Goal: Register for event/course

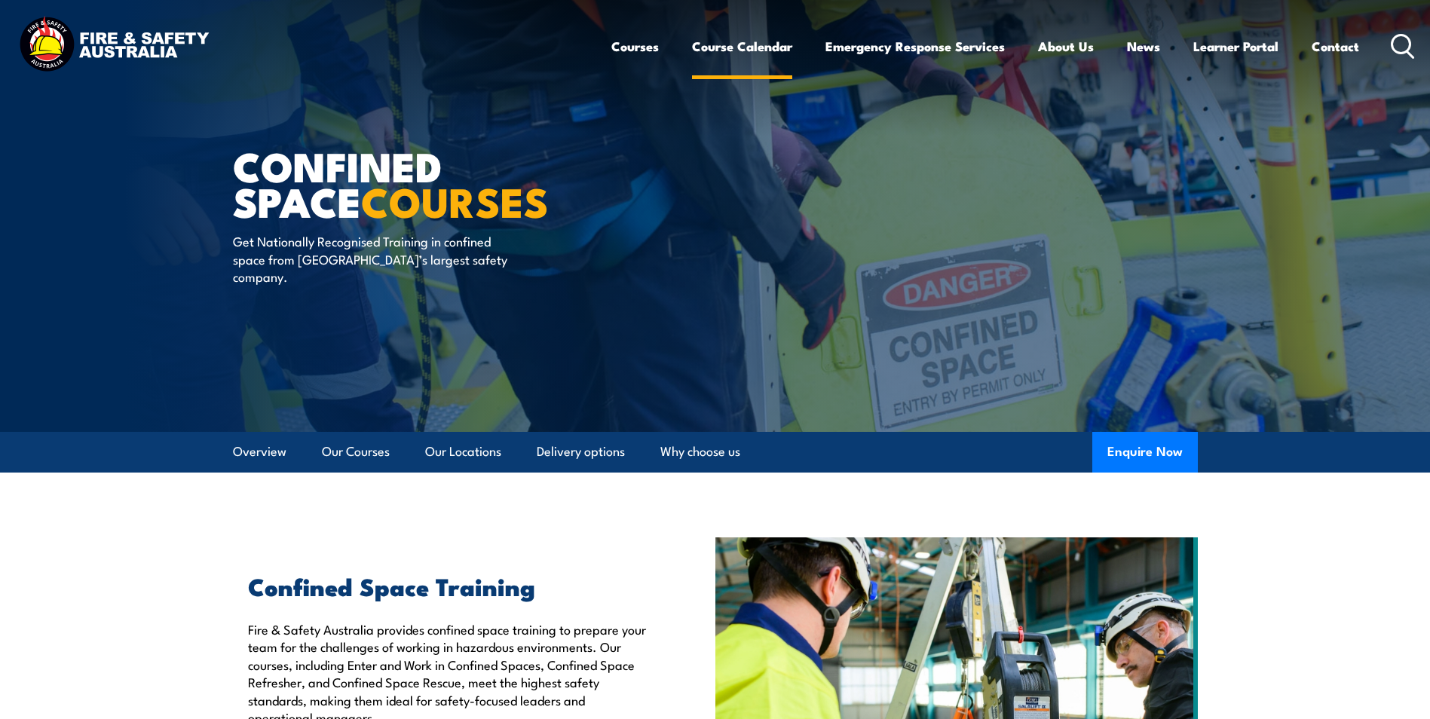
click at [745, 42] on link "Course Calendar" at bounding box center [742, 46] width 100 height 40
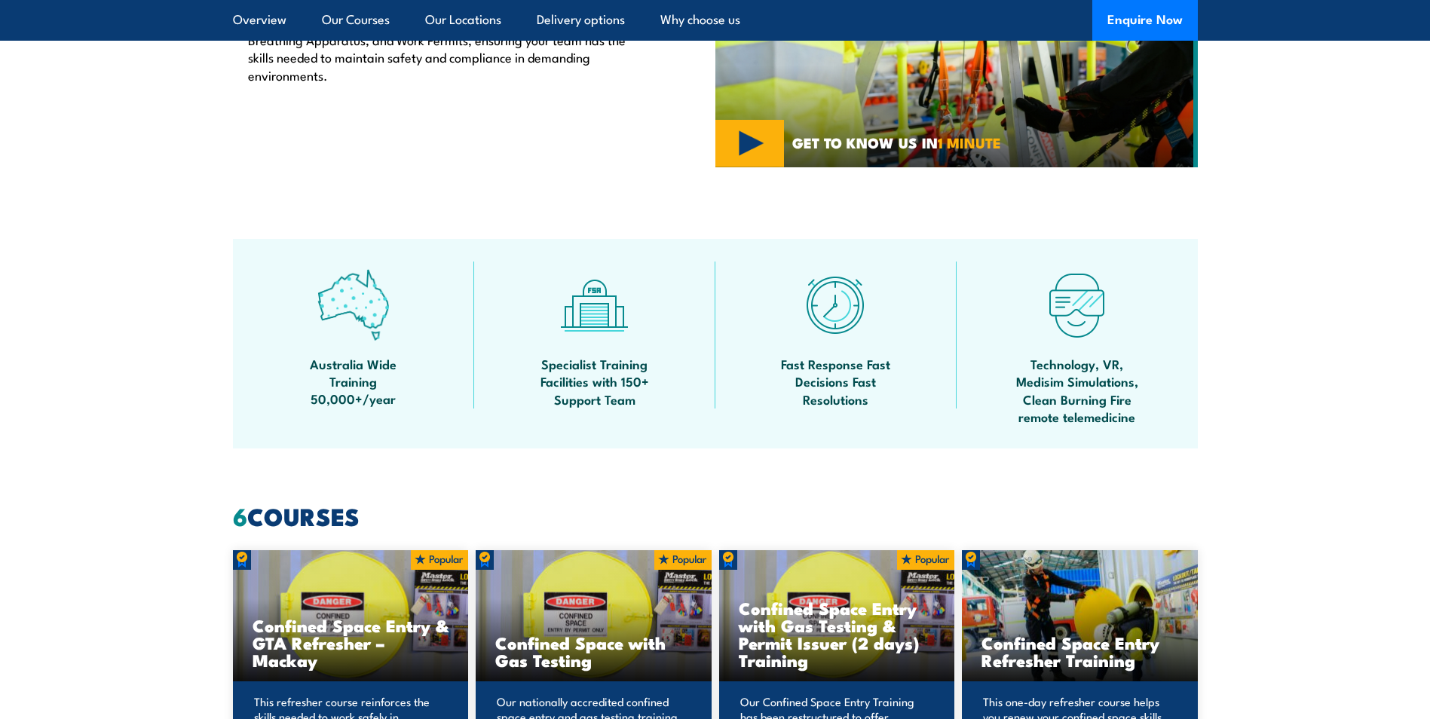
scroll to position [980, 0]
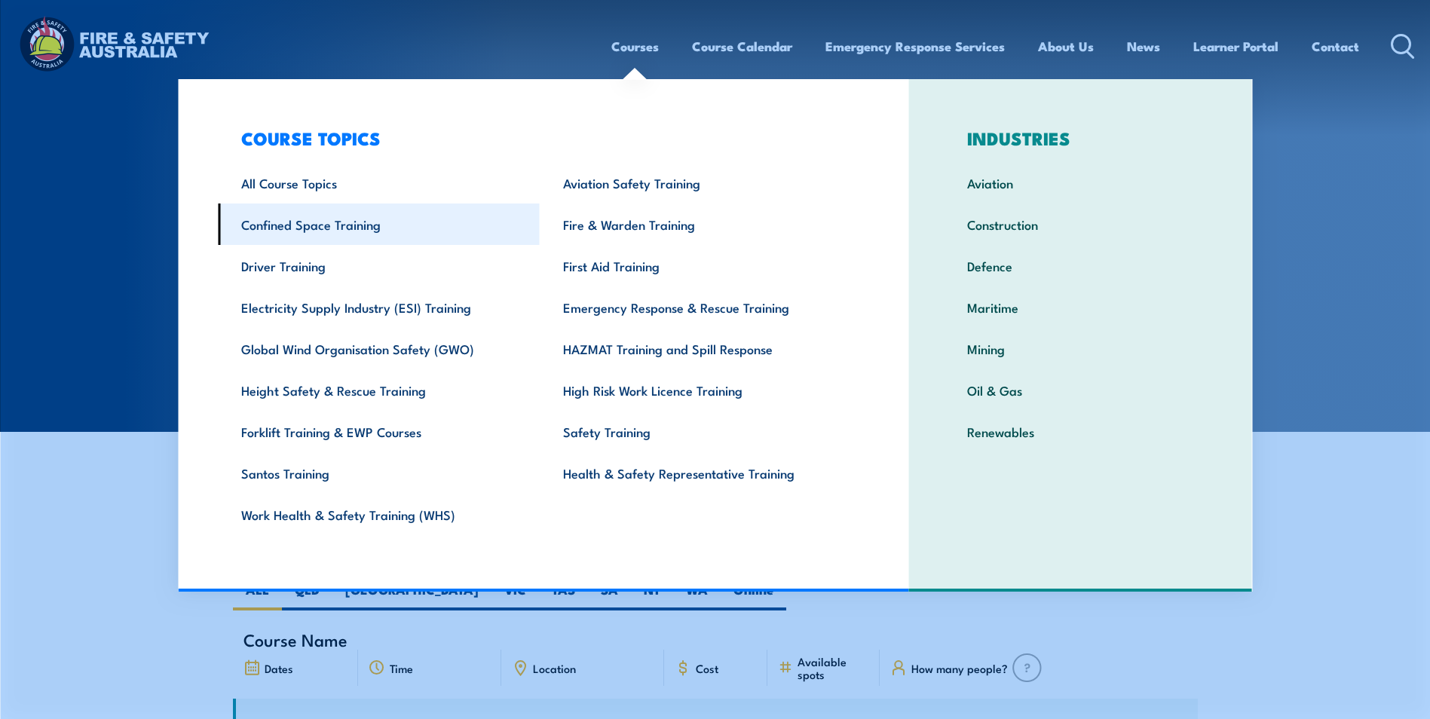
click at [287, 224] on link "Confined Space Training" at bounding box center [379, 223] width 322 height 41
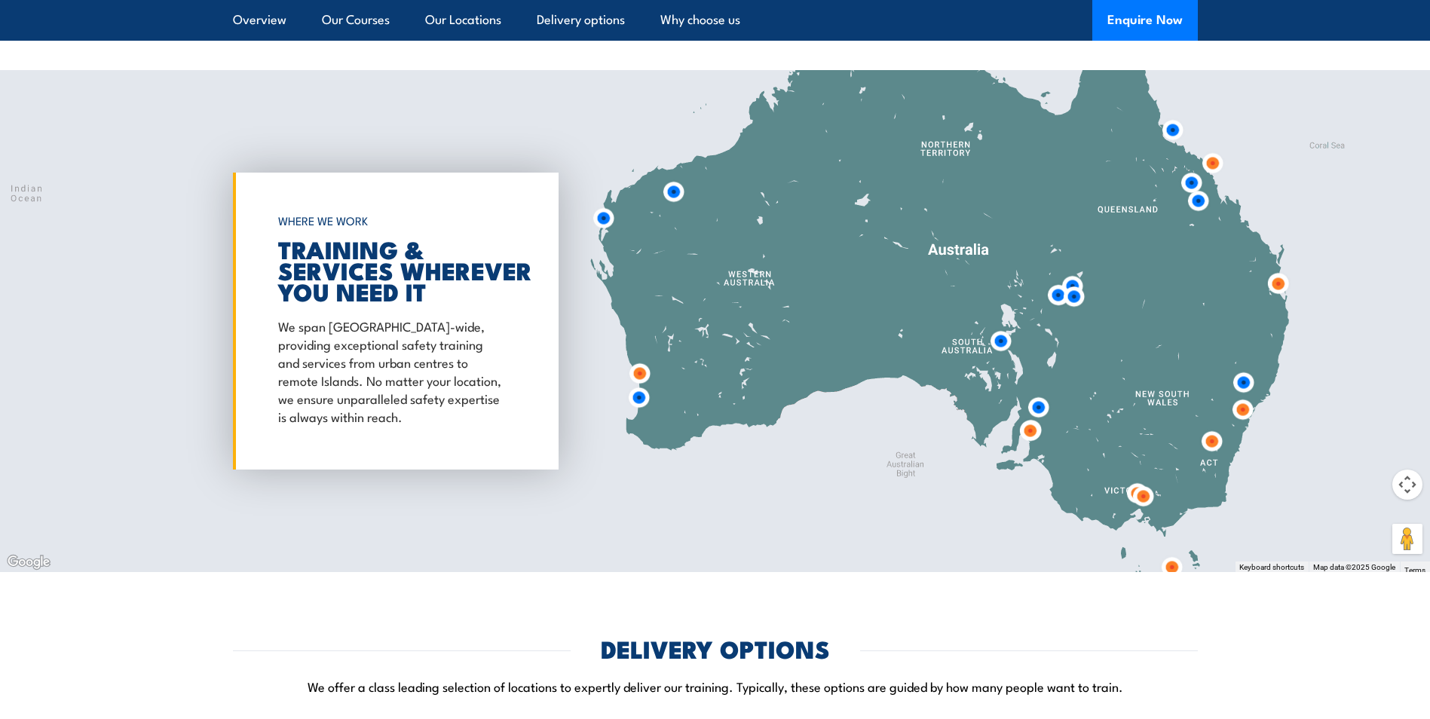
scroll to position [2261, 0]
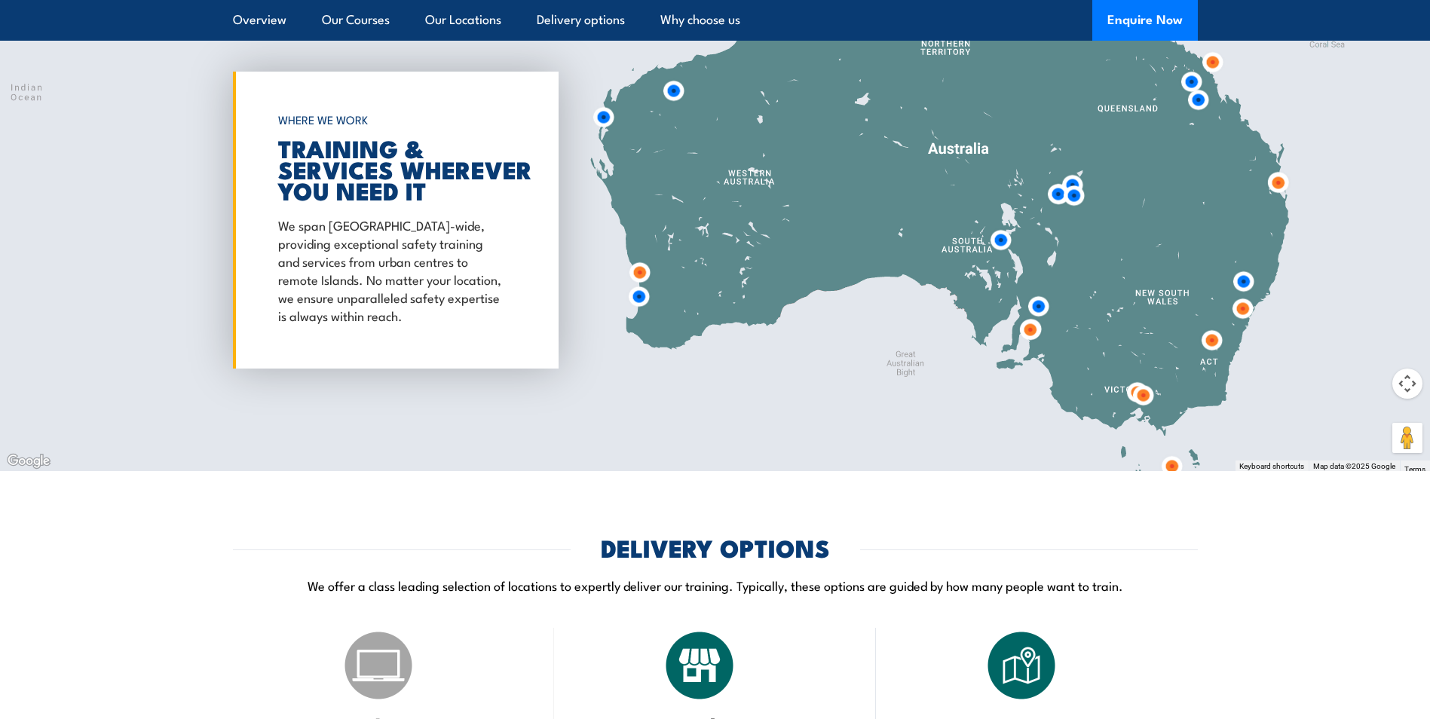
click at [1171, 462] on img at bounding box center [1172, 466] width 28 height 28
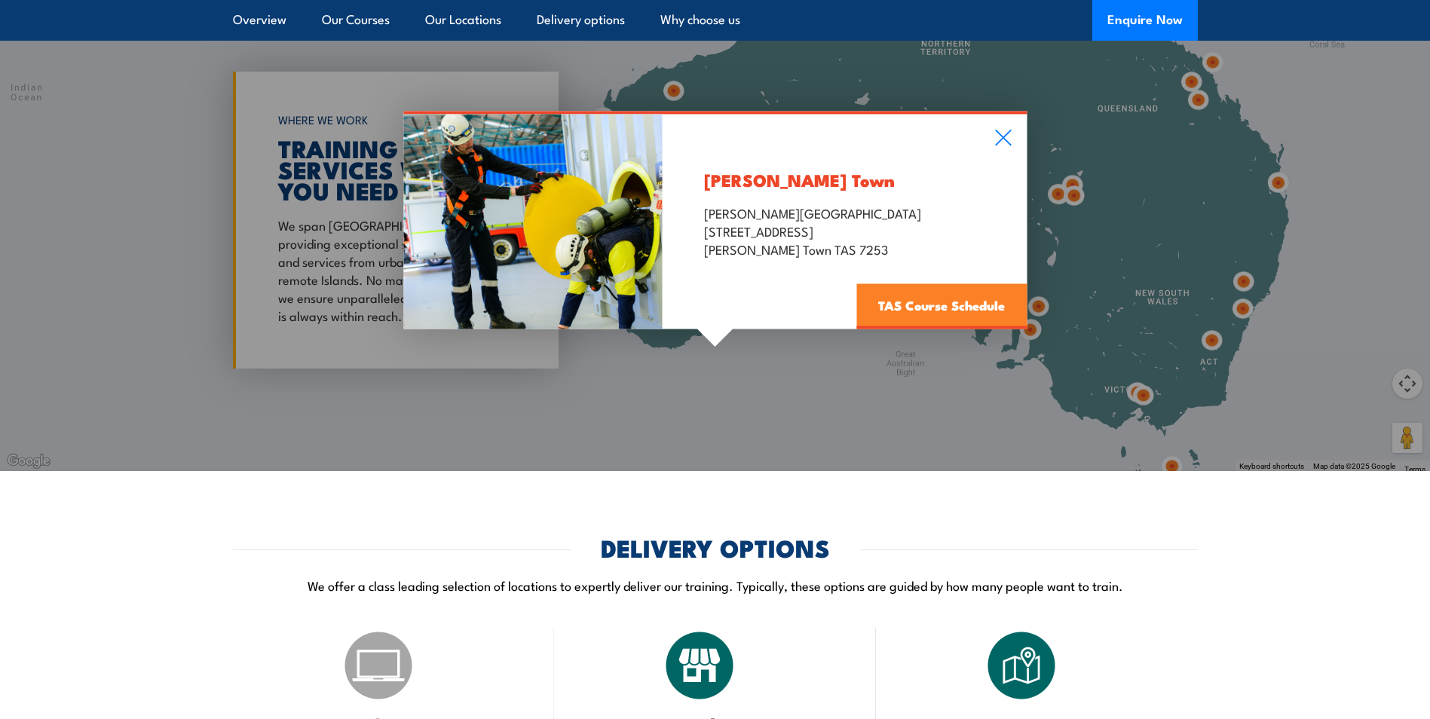
click at [951, 302] on link "TAS Course Schedule" at bounding box center [941, 306] width 170 height 45
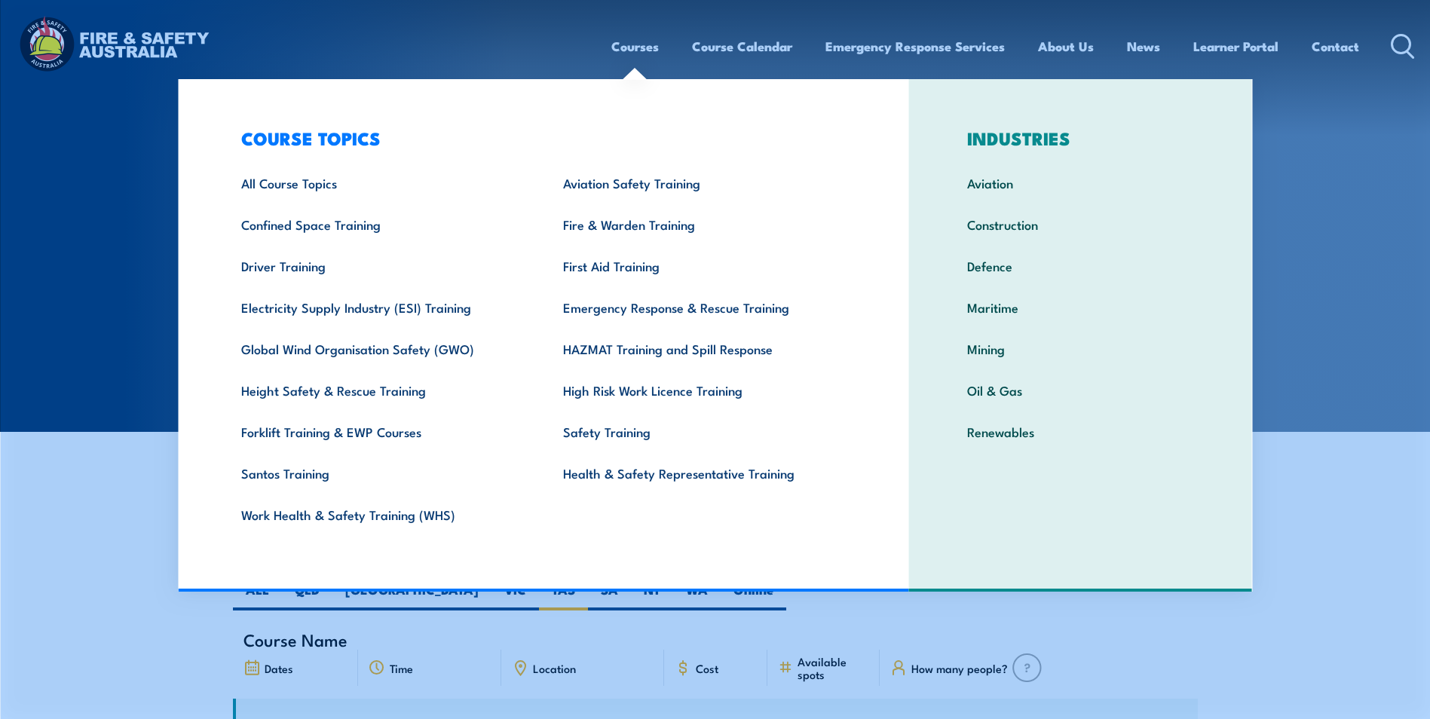
click at [621, 55] on link "Courses" at bounding box center [634, 46] width 47 height 40
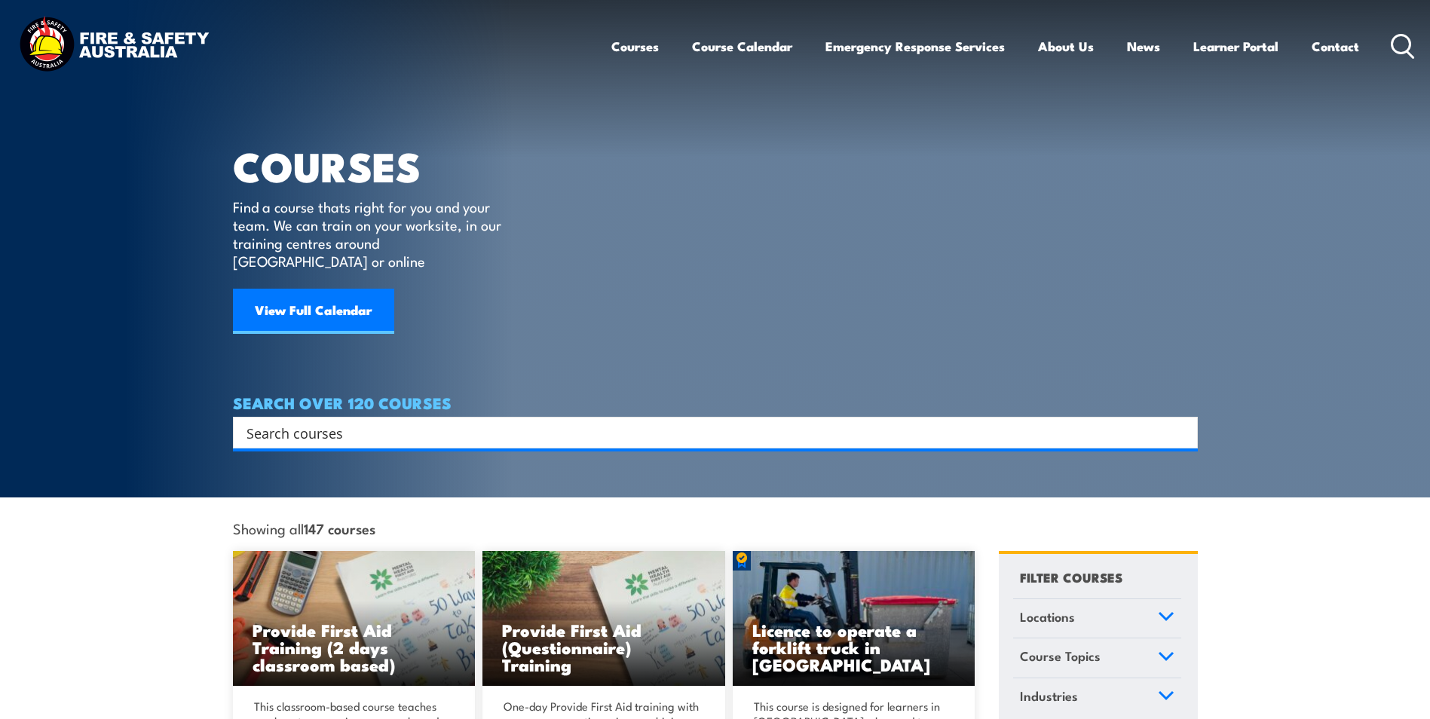
click at [1057, 607] on span "Locations" at bounding box center [1047, 617] width 55 height 20
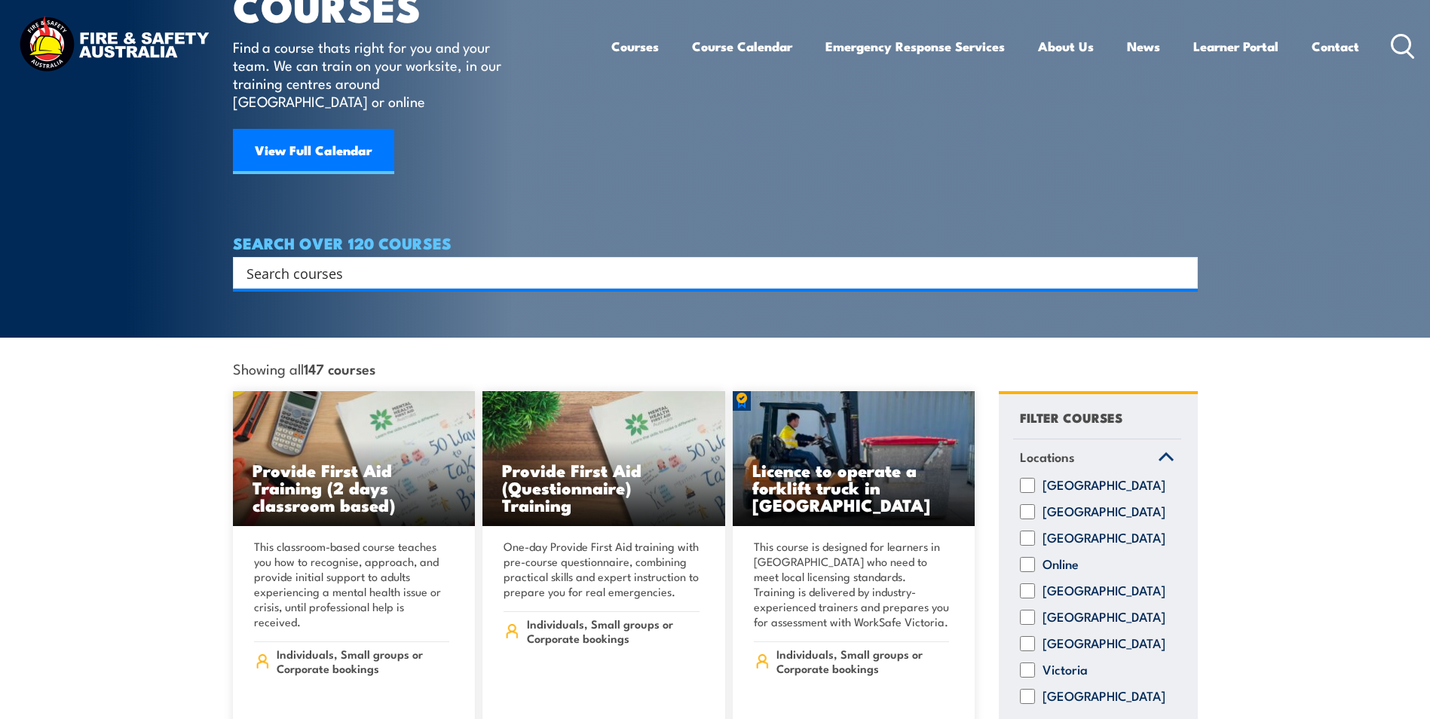
scroll to position [377, 0]
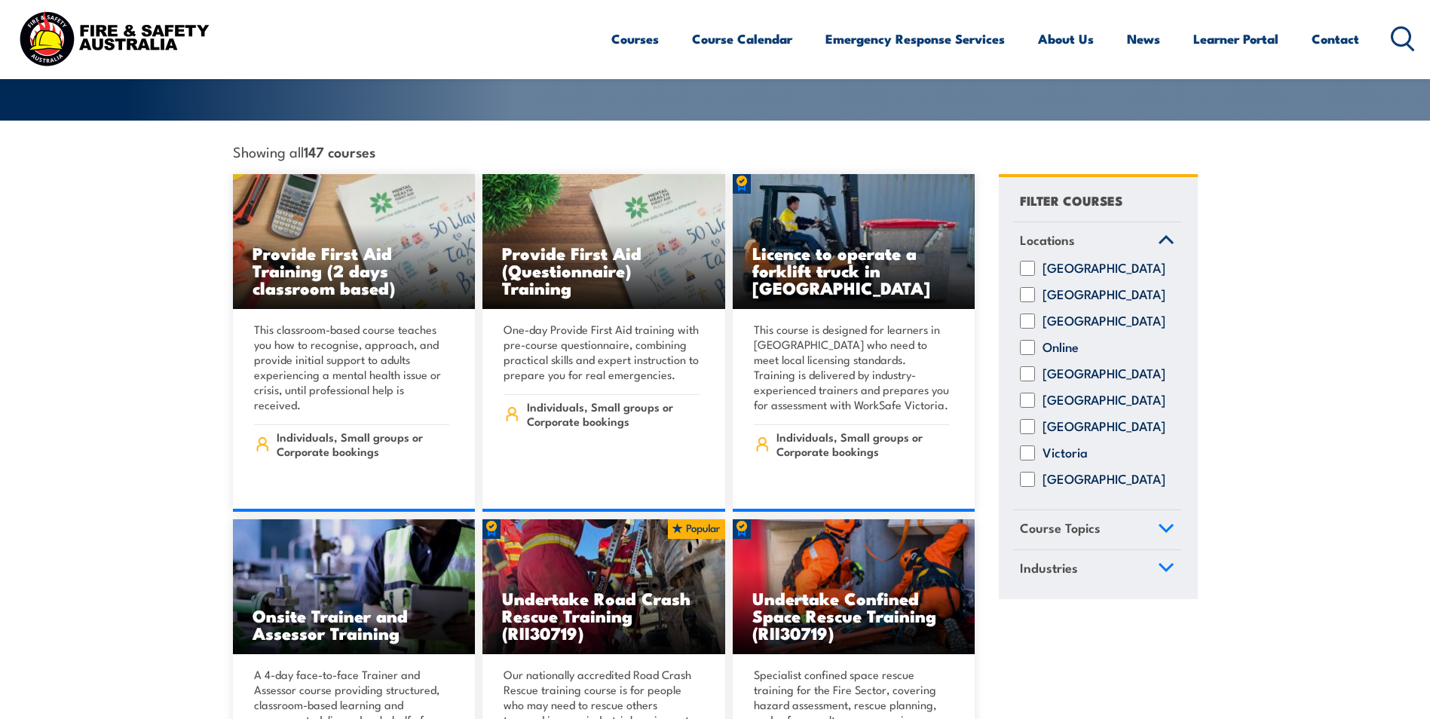
click at [1059, 419] on label "[GEOGRAPHIC_DATA]" at bounding box center [1103, 426] width 123 height 15
click at [1035, 419] on input "[GEOGRAPHIC_DATA]" at bounding box center [1027, 426] width 15 height 15
checkbox input "true"
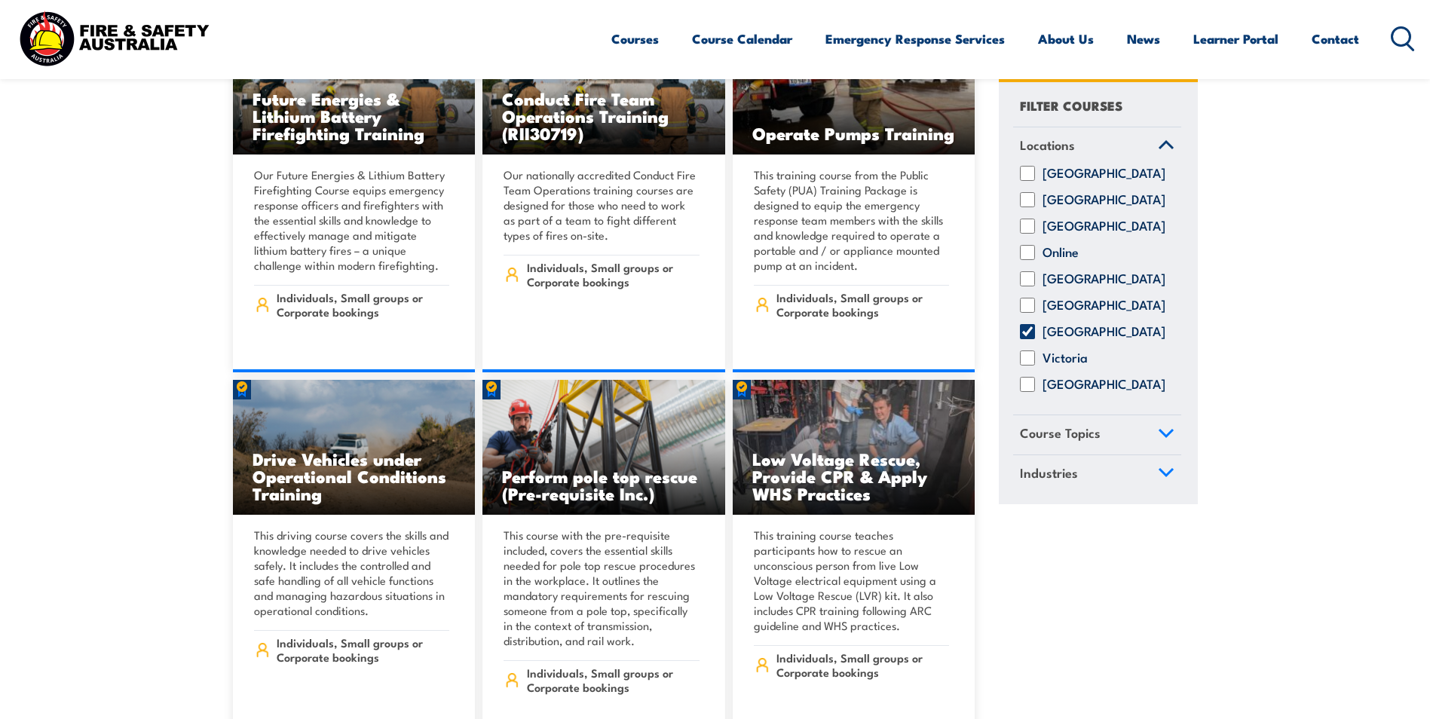
scroll to position [1988, 0]
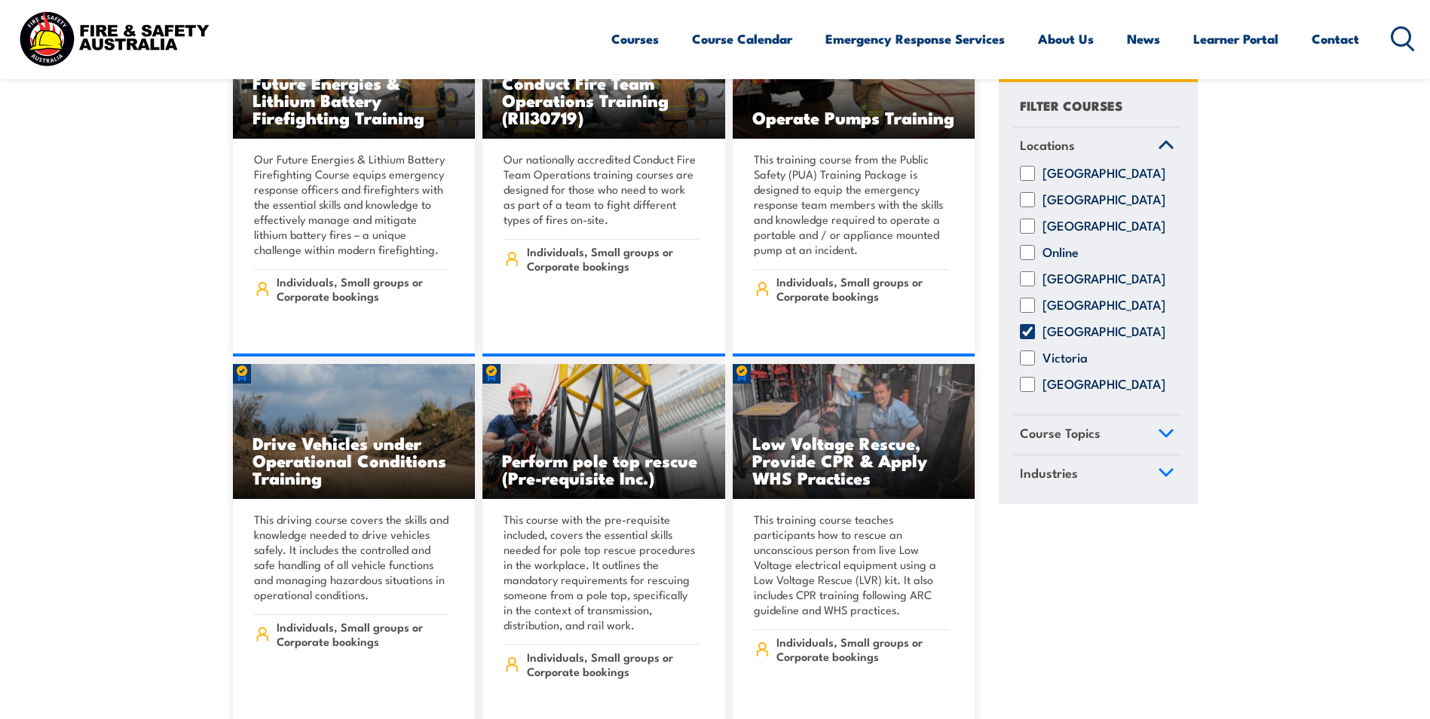
click at [1065, 444] on span "Course Topics" at bounding box center [1060, 434] width 81 height 20
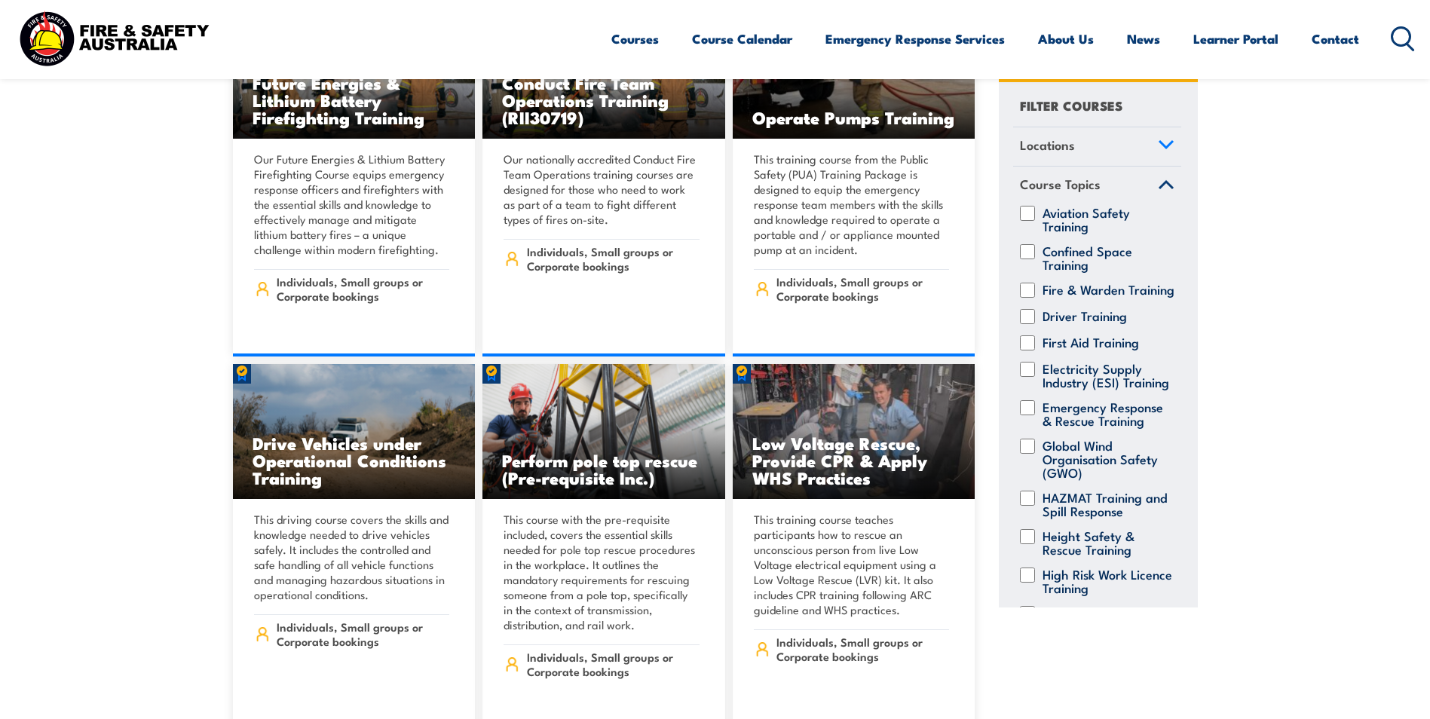
click at [1066, 251] on label "Confined Space Training" at bounding box center [1108, 257] width 132 height 27
click at [1035, 251] on input "Confined Space Training" at bounding box center [1027, 251] width 15 height 15
checkbox input "true"
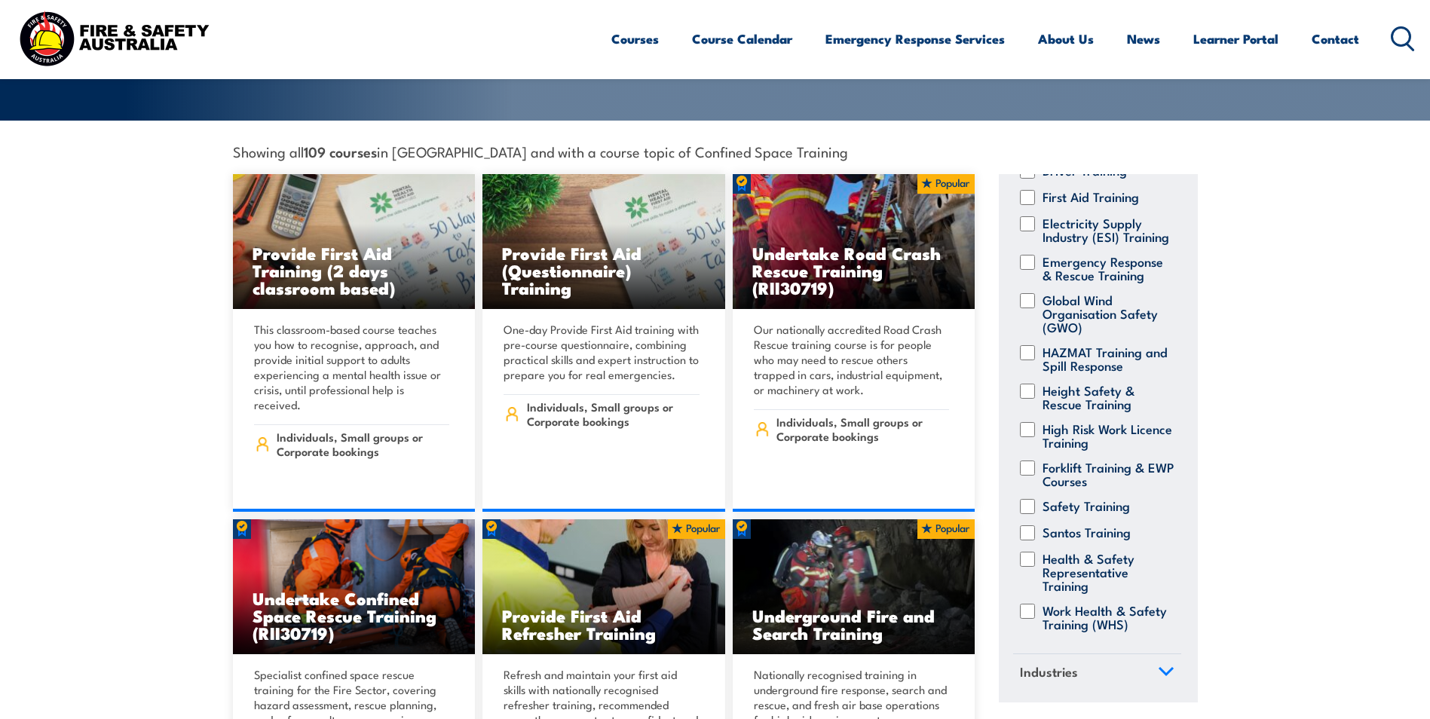
scroll to position [540, 0]
click at [1051, 384] on label "Height Safety & Rescue Training" at bounding box center [1108, 397] width 132 height 27
click at [1035, 384] on input "Height Safety & Rescue Training" at bounding box center [1027, 391] width 15 height 15
checkbox input "true"
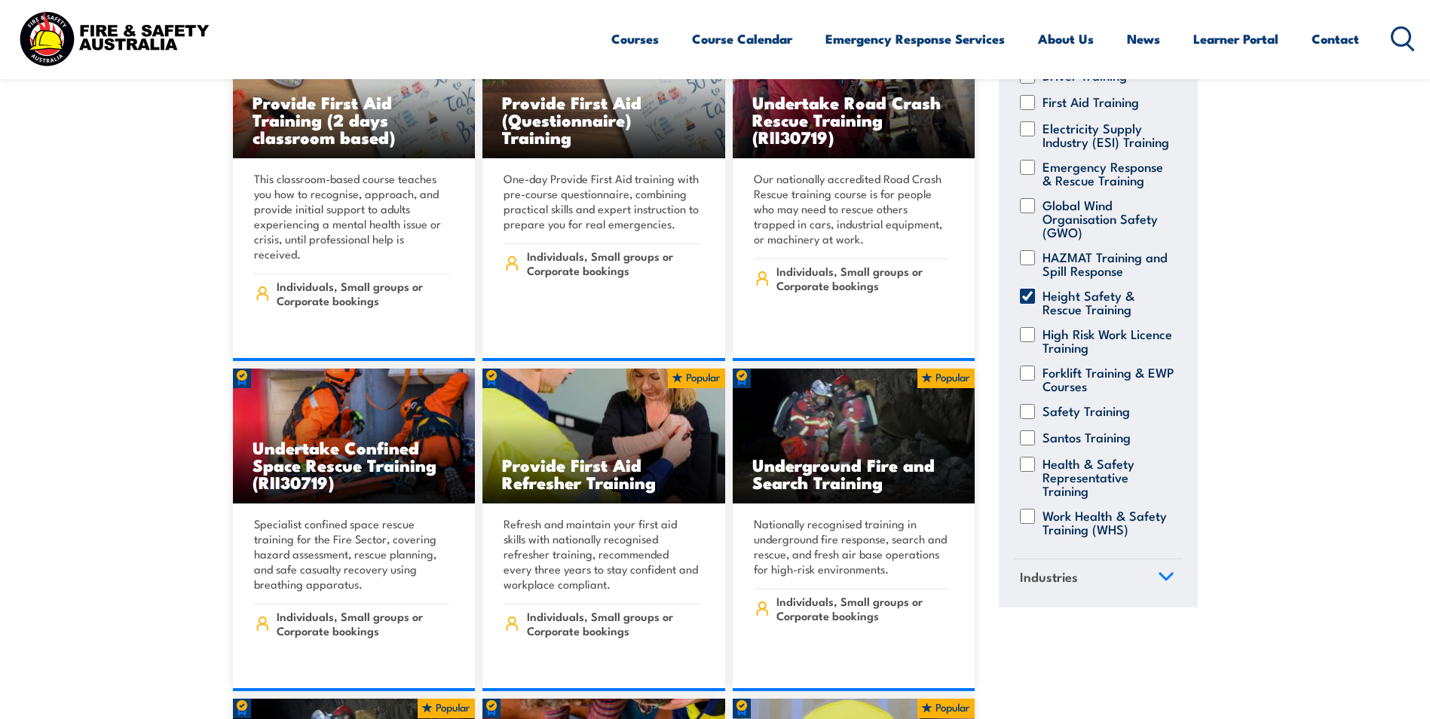
scroll to position [533, 0]
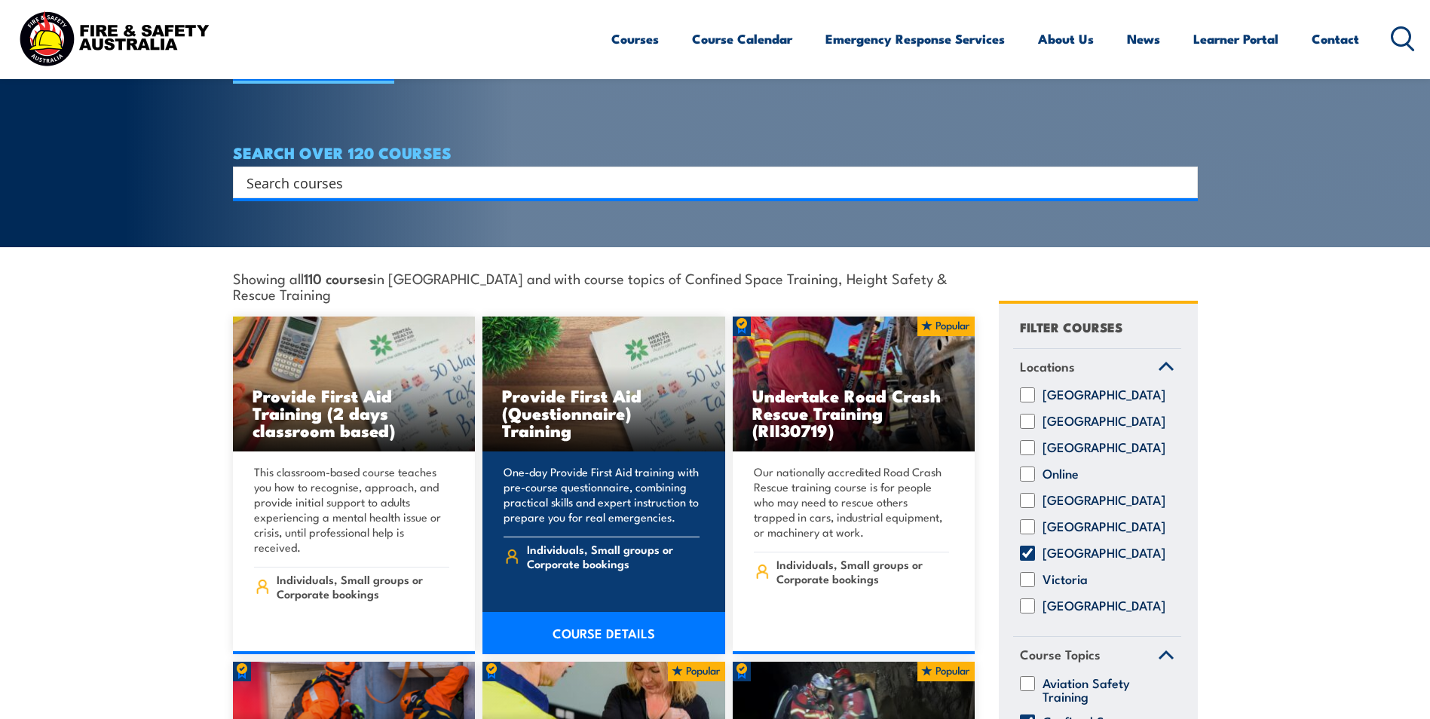
scroll to position [151, 0]
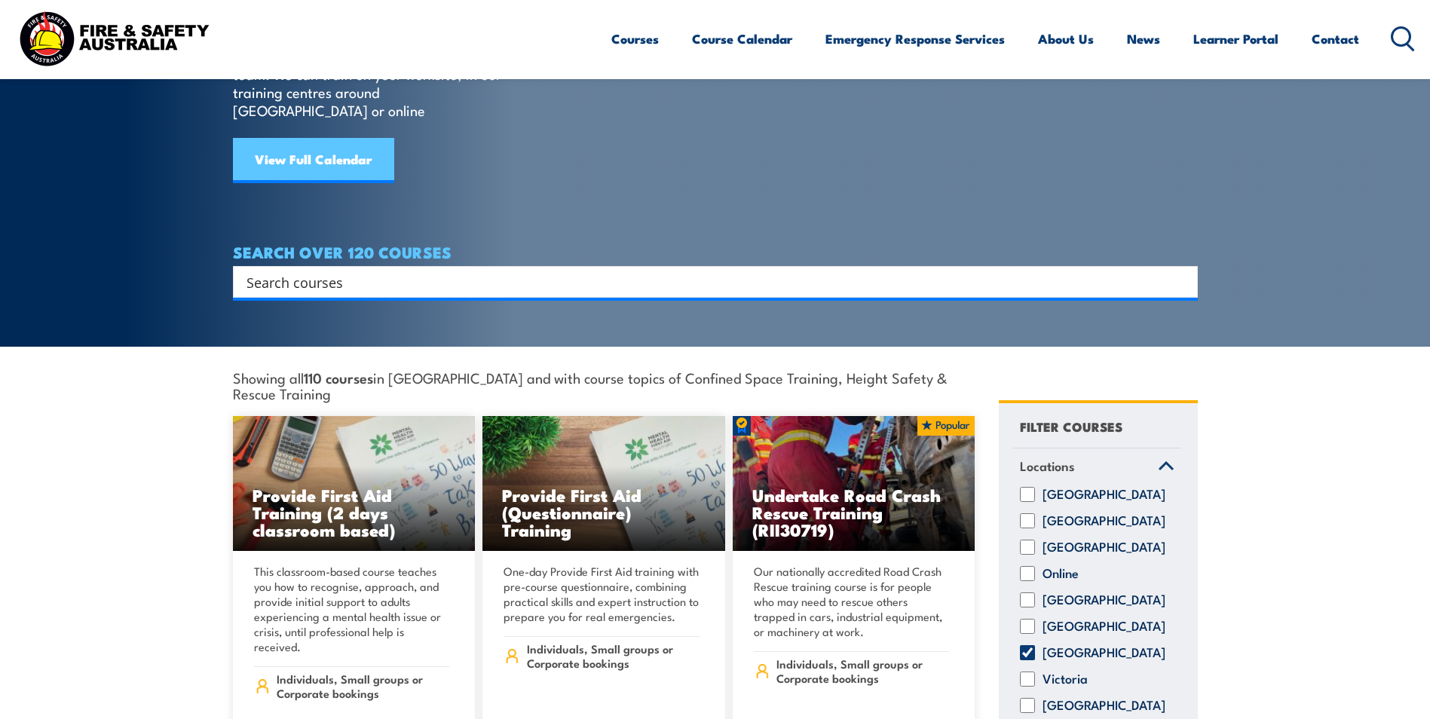
click at [304, 138] on link "View Full Calendar" at bounding box center [313, 160] width 161 height 45
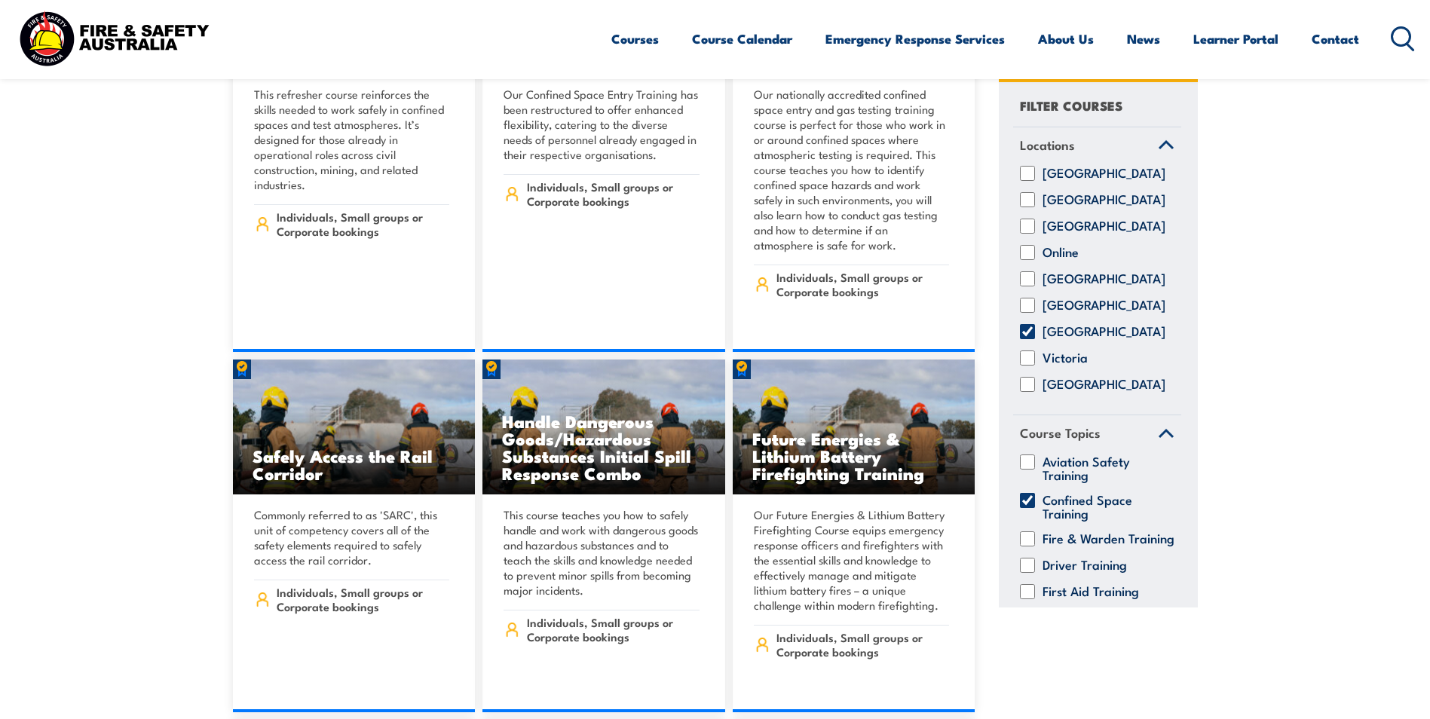
scroll to position [3317, 0]
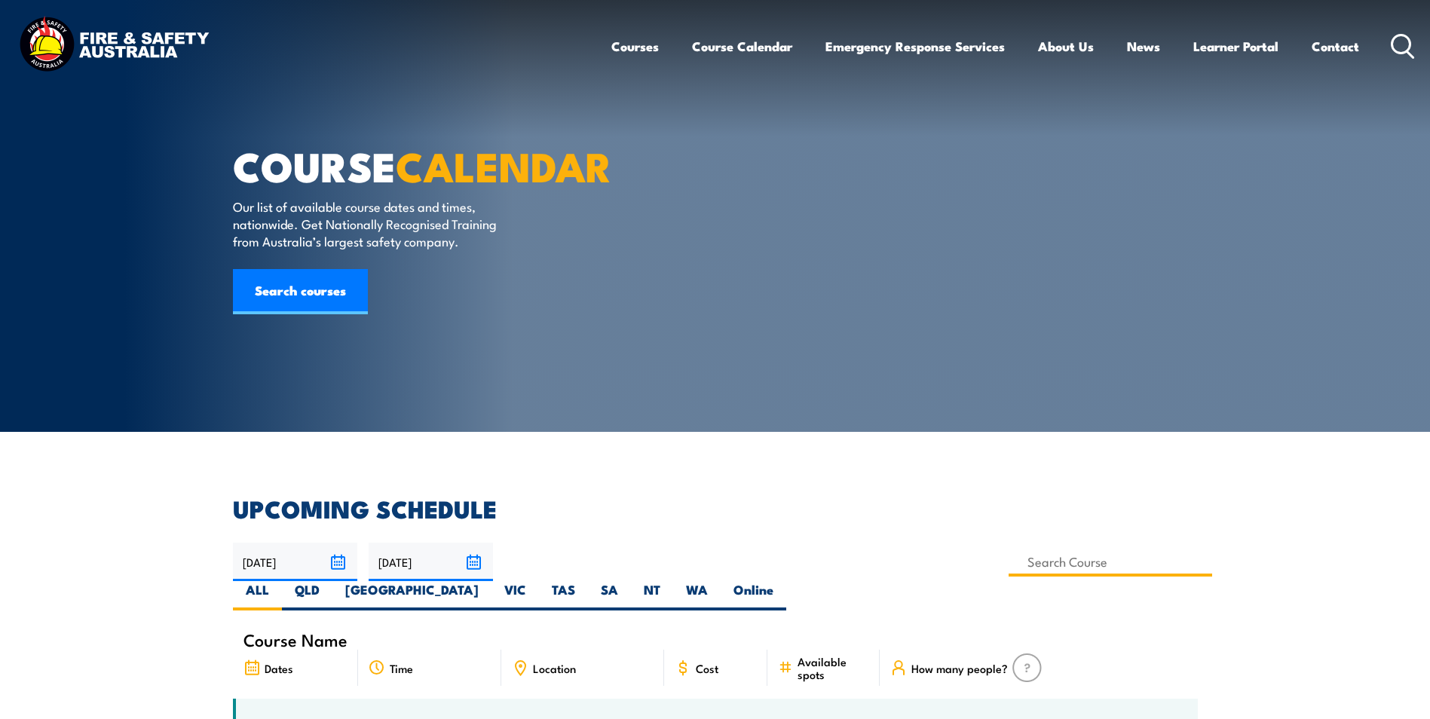
click at [1008, 555] on input at bounding box center [1110, 561] width 204 height 29
type input "Undertake Confined Space Rescue Training (non Fire-Sector)"
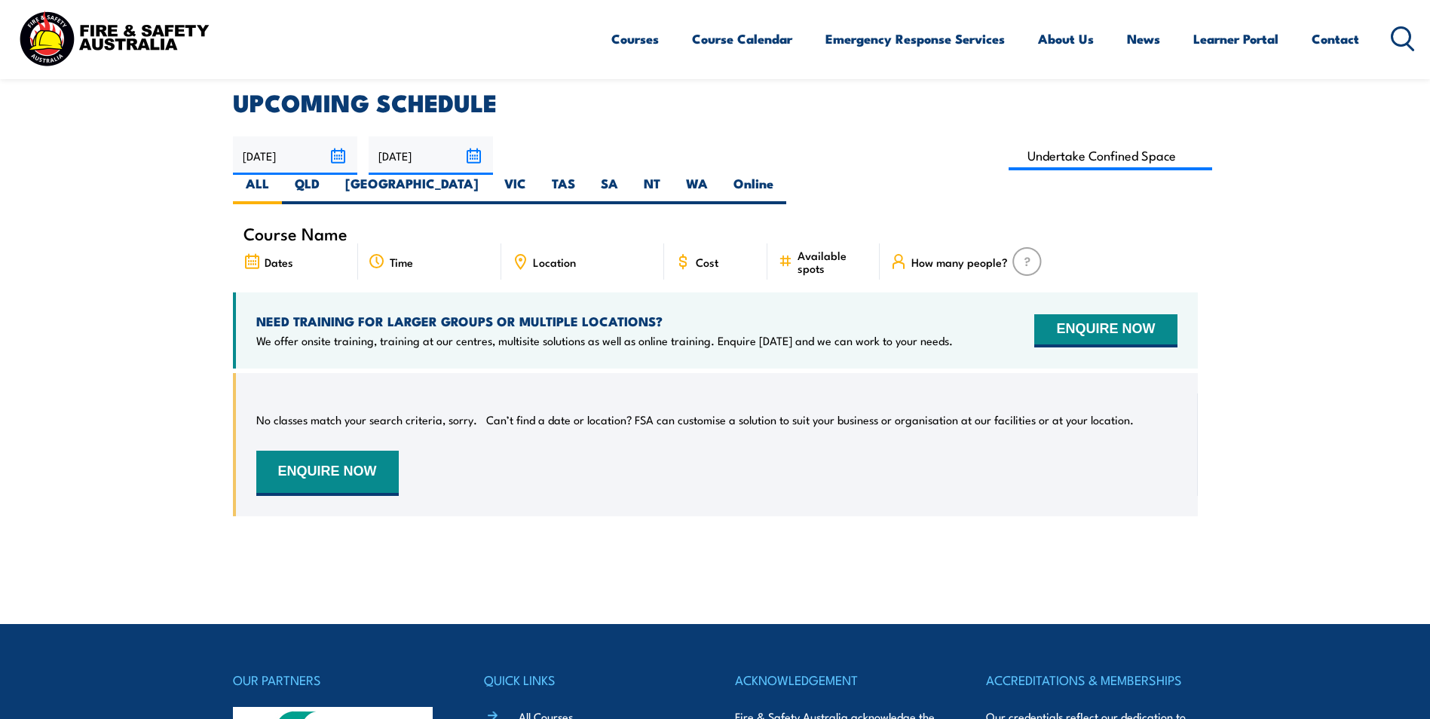
scroll to position [196, 0]
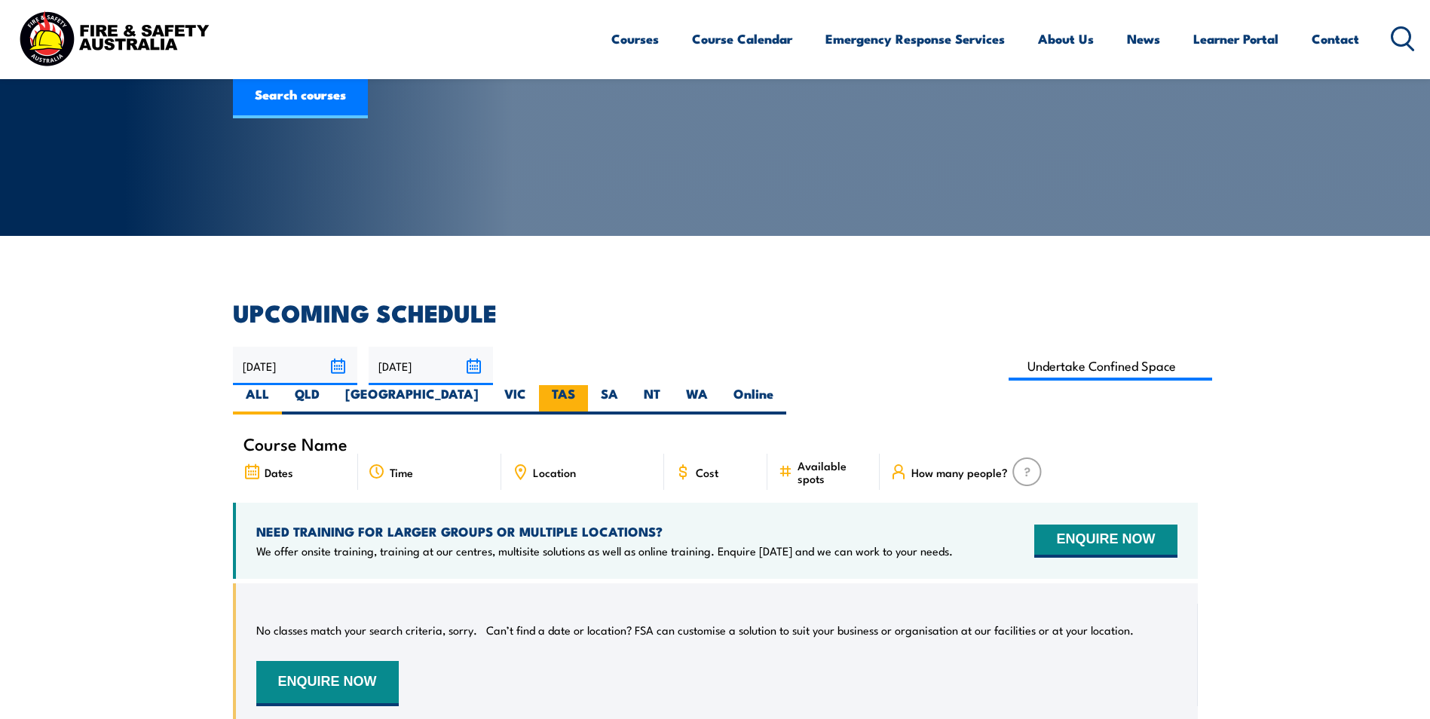
click at [588, 385] on label "TAS" at bounding box center [563, 399] width 49 height 29
click at [585, 385] on input "TAS" at bounding box center [580, 390] width 10 height 10
radio input "true"
